Goal: Information Seeking & Learning: Learn about a topic

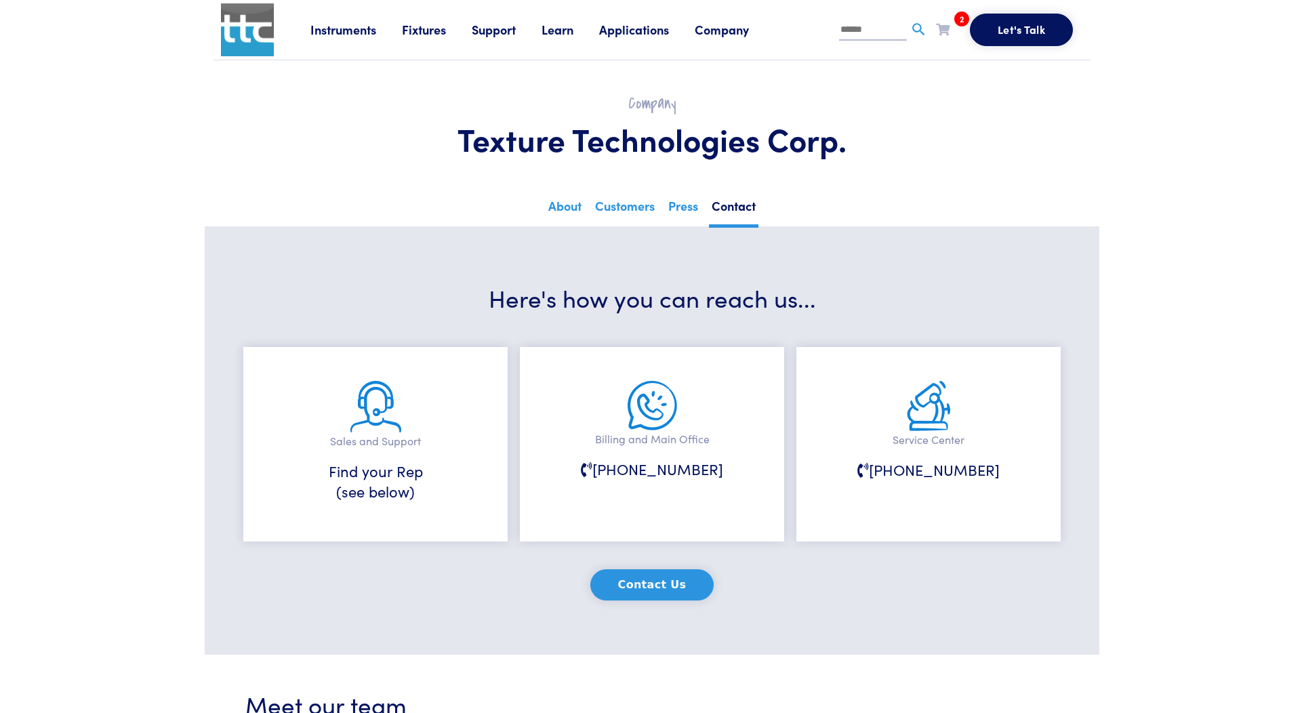
click at [415, 30] on link "Fixtures" at bounding box center [437, 29] width 70 height 17
click at [563, 210] on link "About" at bounding box center [565, 211] width 39 height 33
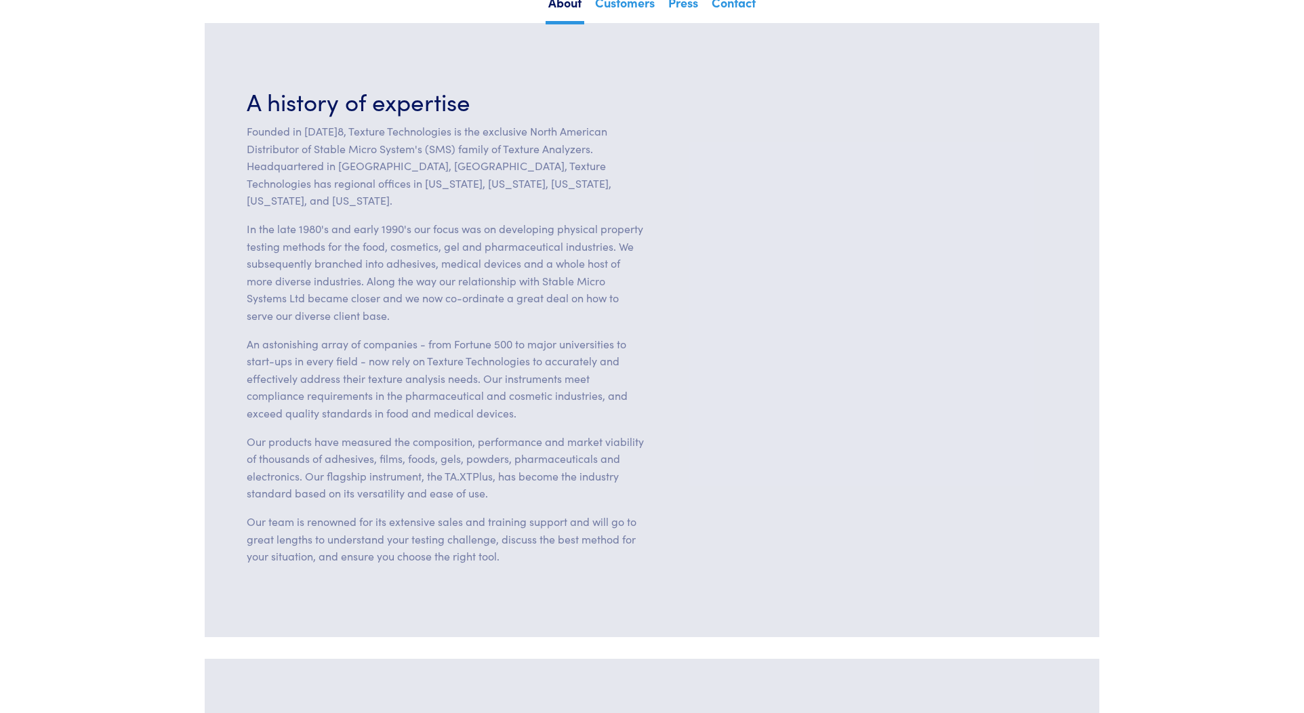
scroll to position [203, 0]
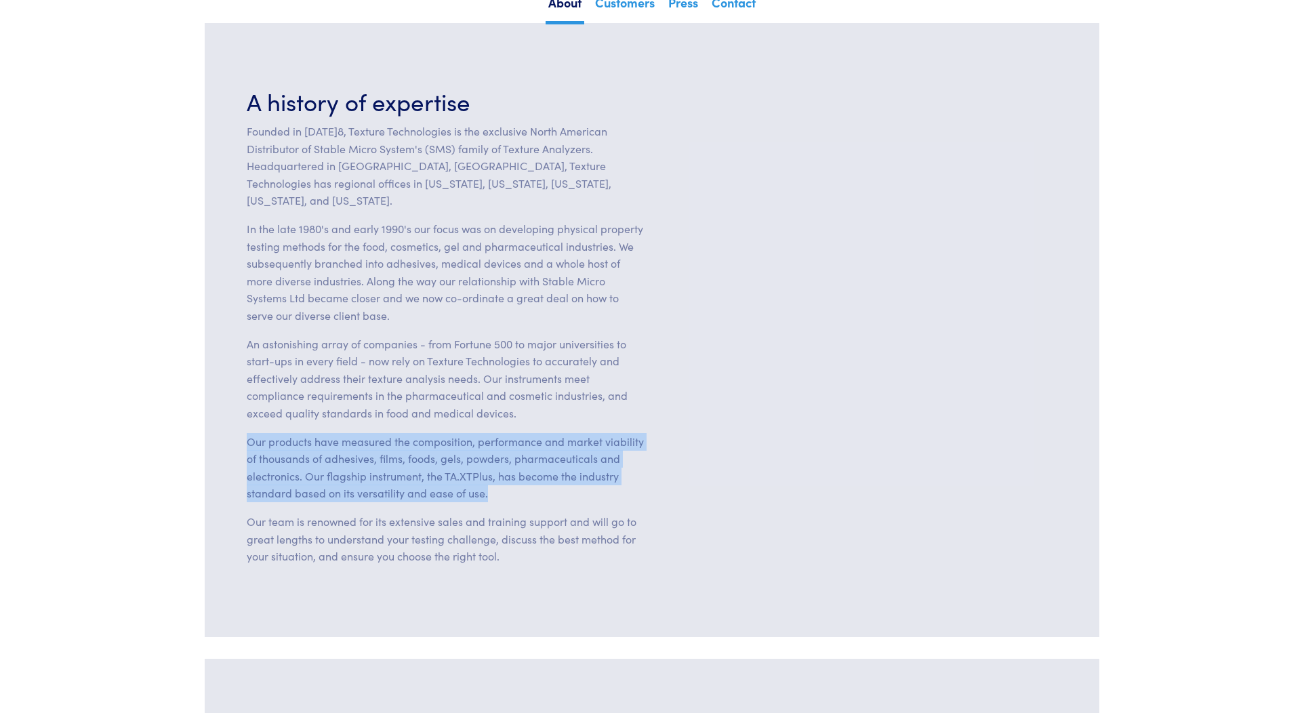
drag, startPoint x: 514, startPoint y: 481, endPoint x: 245, endPoint y: 423, distance: 275.2
click at [245, 423] on div "A history of expertise Founded in [DATE]8, Texture Technologies is the exclusiv…" at bounding box center [445, 330] width 413 height 492
copy p "Our products have measured the composition, performance and market viability of…"
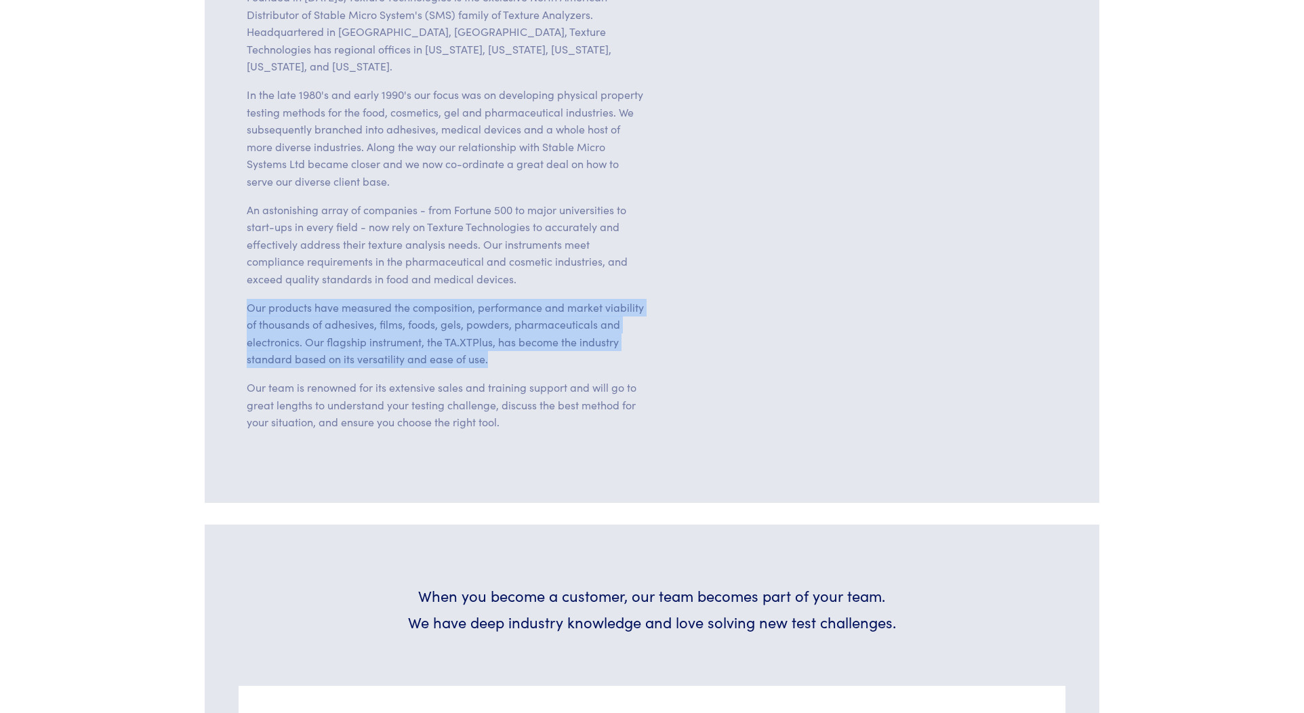
scroll to position [339, 0]
